Goal: Information Seeking & Learning: Learn about a topic

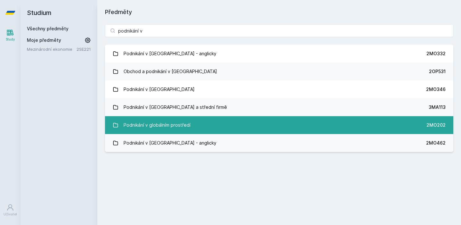
type input "podnikání v"
click at [155, 124] on div "Podnikání v globálním prostředí" at bounding box center [156, 125] width 67 height 13
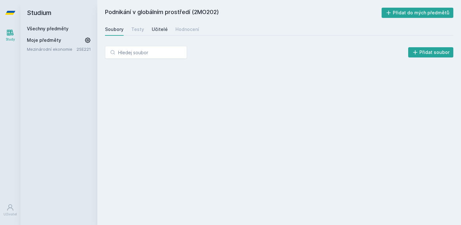
click at [164, 33] on link "Učitelé" at bounding box center [160, 29] width 16 height 13
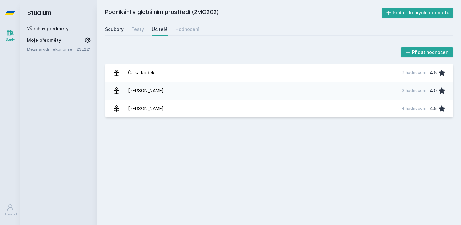
click at [118, 26] on div "Soubory" at bounding box center [114, 29] width 19 height 6
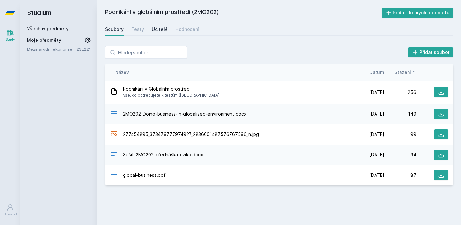
click at [155, 29] on div "Učitelé" at bounding box center [160, 29] width 16 height 6
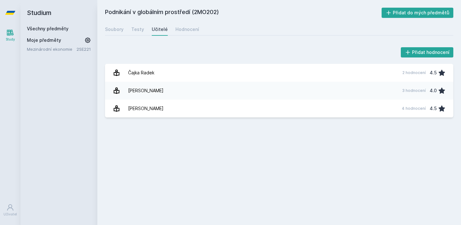
click at [191, 12] on h2 "Podnikání v globálním prostředí (2MO202)" at bounding box center [243, 13] width 276 height 10
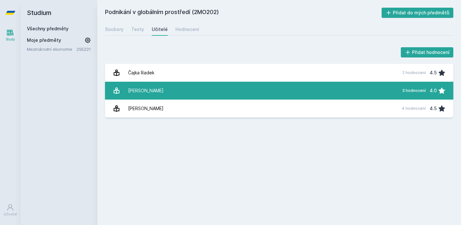
click at [187, 82] on link "[PERSON_NAME] 3 hodnocení 4.0" at bounding box center [279, 91] width 348 height 18
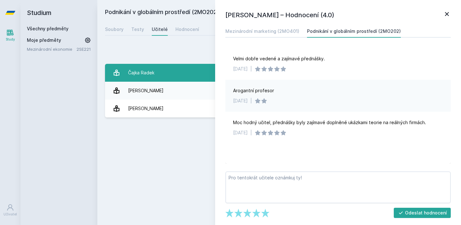
click at [171, 70] on link "Čajka Radek 2 hodnocení 4.5" at bounding box center [279, 73] width 348 height 18
